Goal: Task Accomplishment & Management: Manage account settings

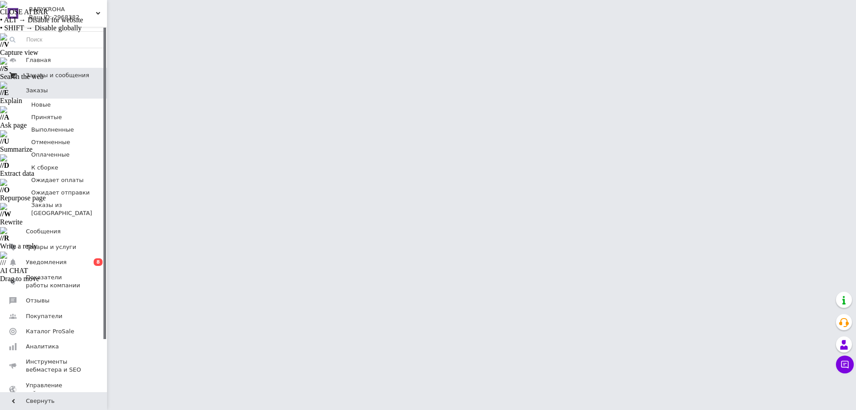
click at [37, 77] on span "Заказы и сообщения" at bounding box center [57, 75] width 63 height 8
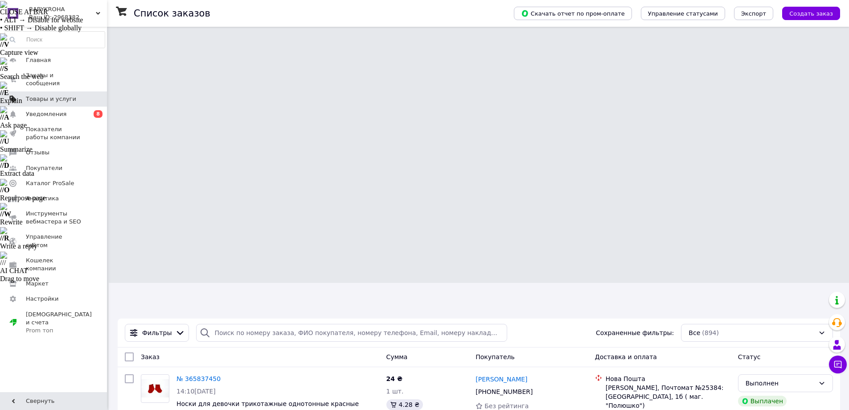
click at [56, 95] on span "Товары и услуги" at bounding box center [51, 99] width 50 height 8
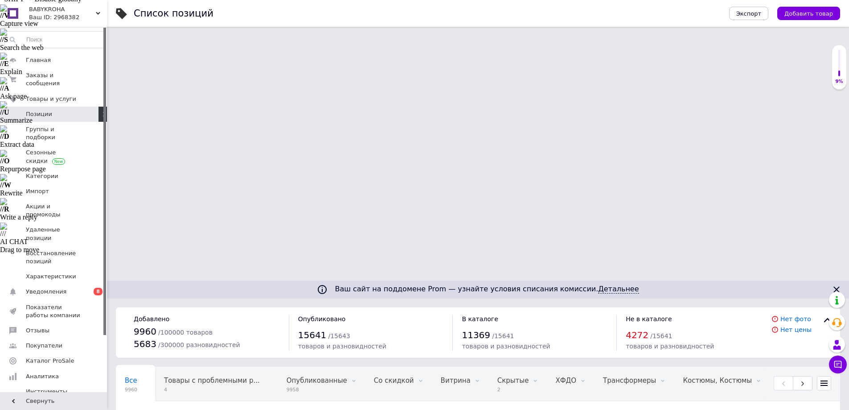
scroll to position [45, 0]
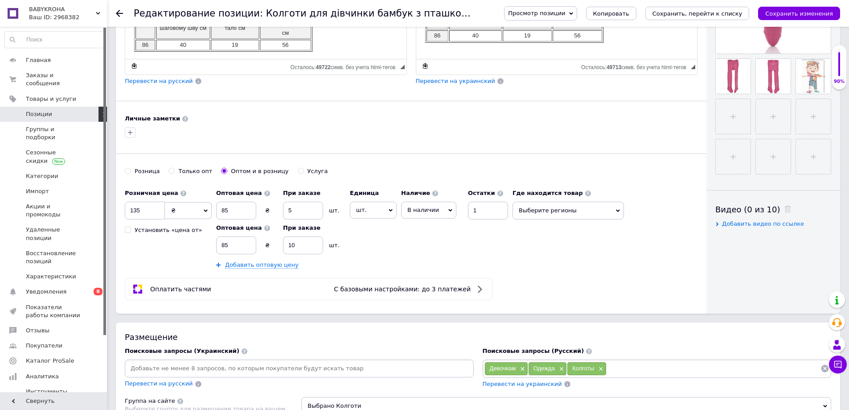
scroll to position [580, 0]
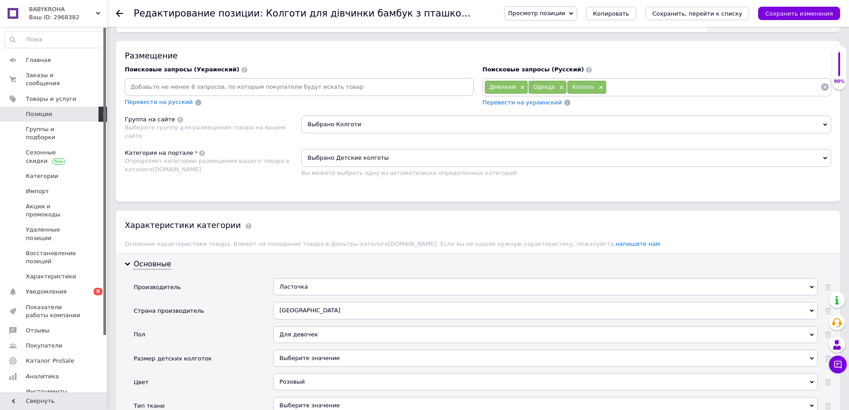
scroll to position [892, 0]
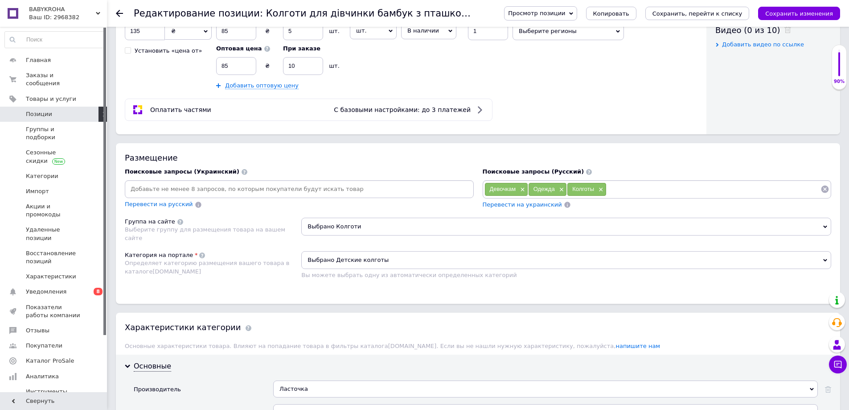
scroll to position [713, 0]
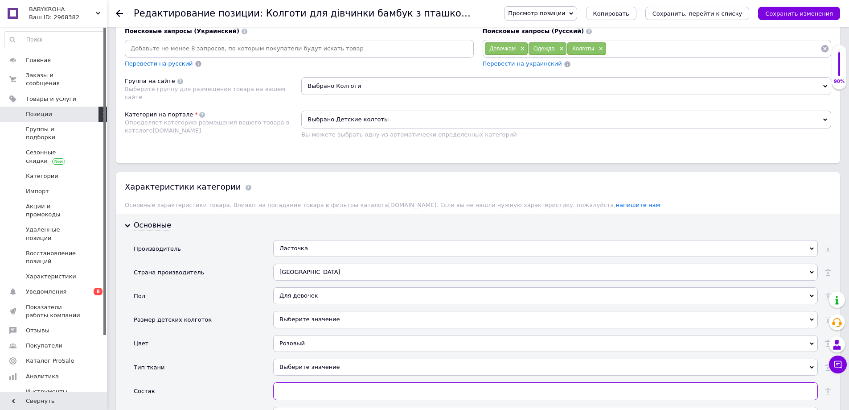
scroll to position [803, 0]
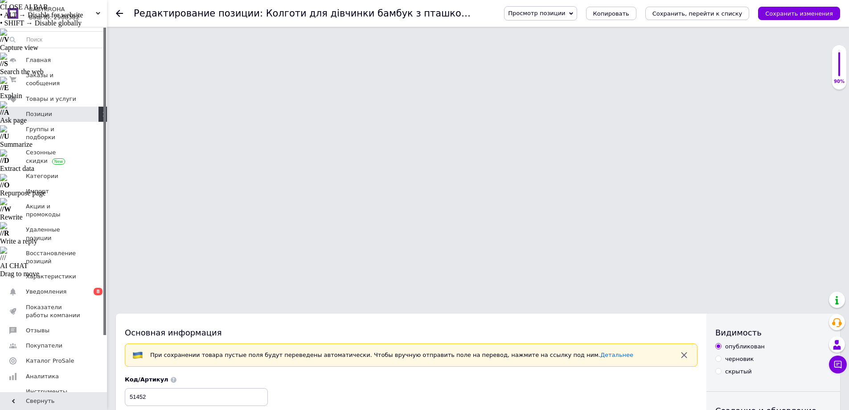
scroll to position [0, 0]
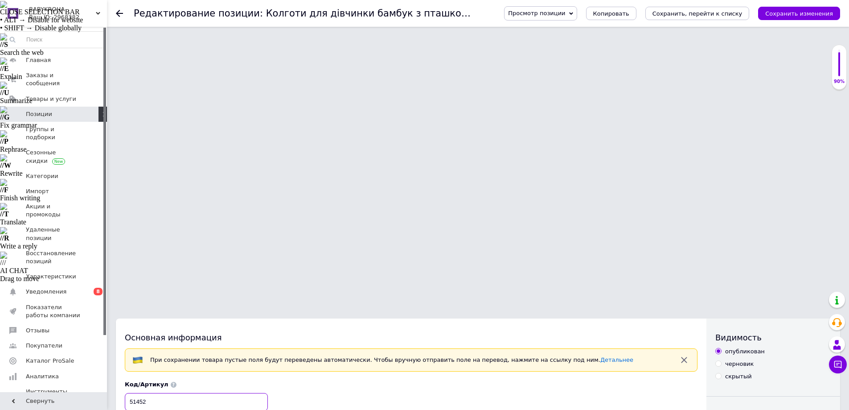
click at [131, 393] on input "51452" at bounding box center [196, 402] width 143 height 18
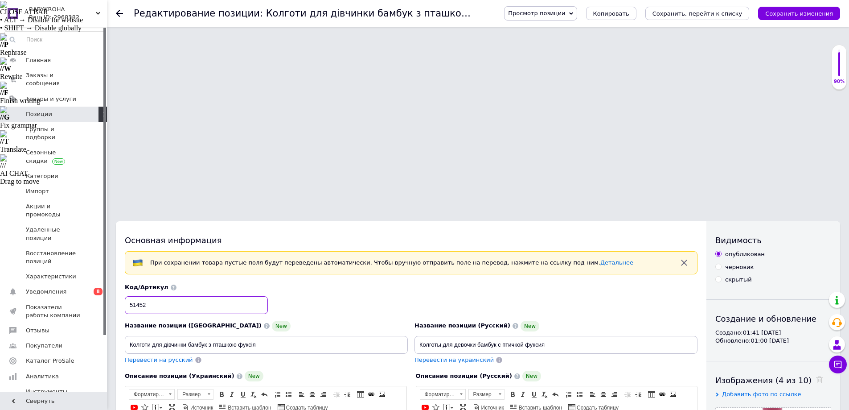
click at [136, 296] on input "51452" at bounding box center [196, 305] width 143 height 18
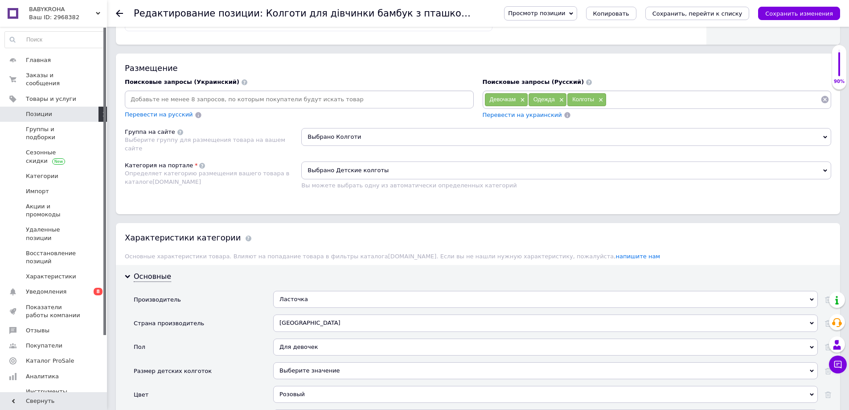
scroll to position [847, 0]
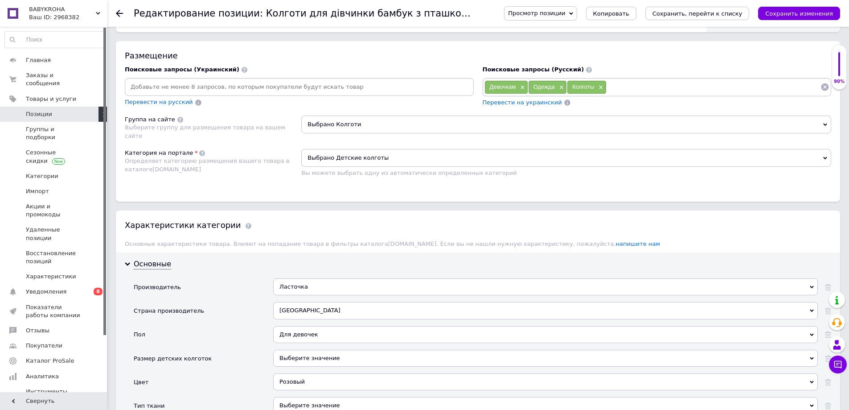
click at [800, 14] on icon "Сохранить изменения" at bounding box center [800, 13] width 68 height 7
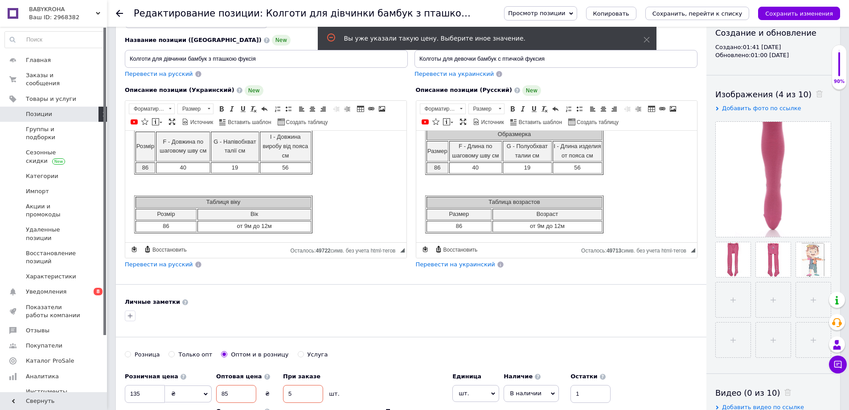
scroll to position [339, 0]
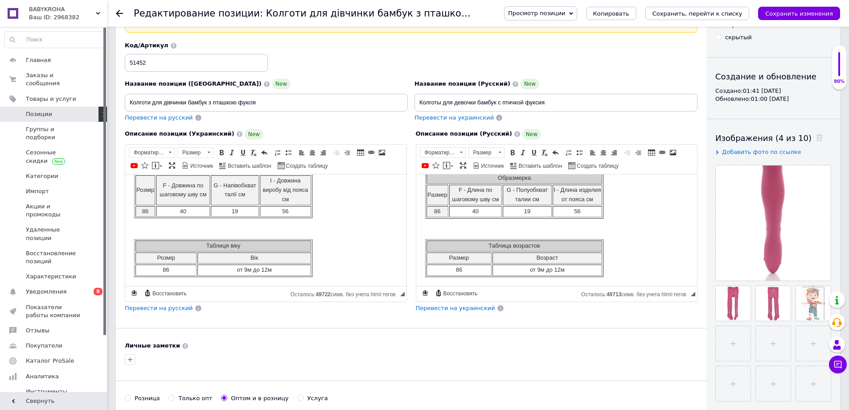
drag, startPoint x: 238, startPoint y: 185, endPoint x: 224, endPoint y: 186, distance: 13.4
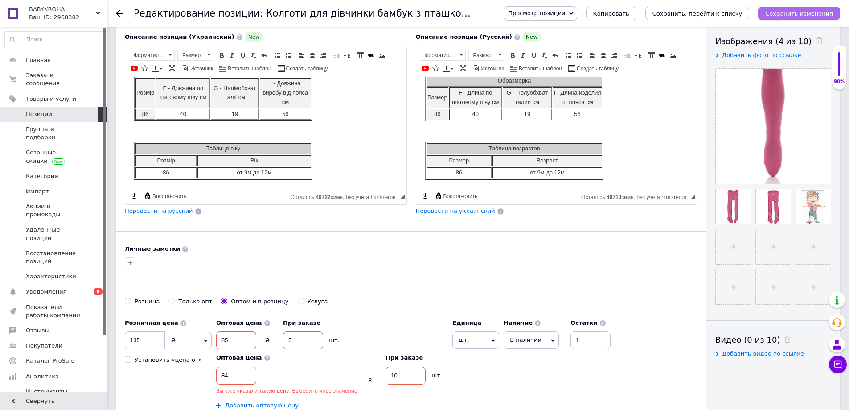
type input "84"
click at [788, 10] on icon "Сохранить изменения" at bounding box center [800, 13] width 68 height 7
